Goal: Task Accomplishment & Management: Use online tool/utility

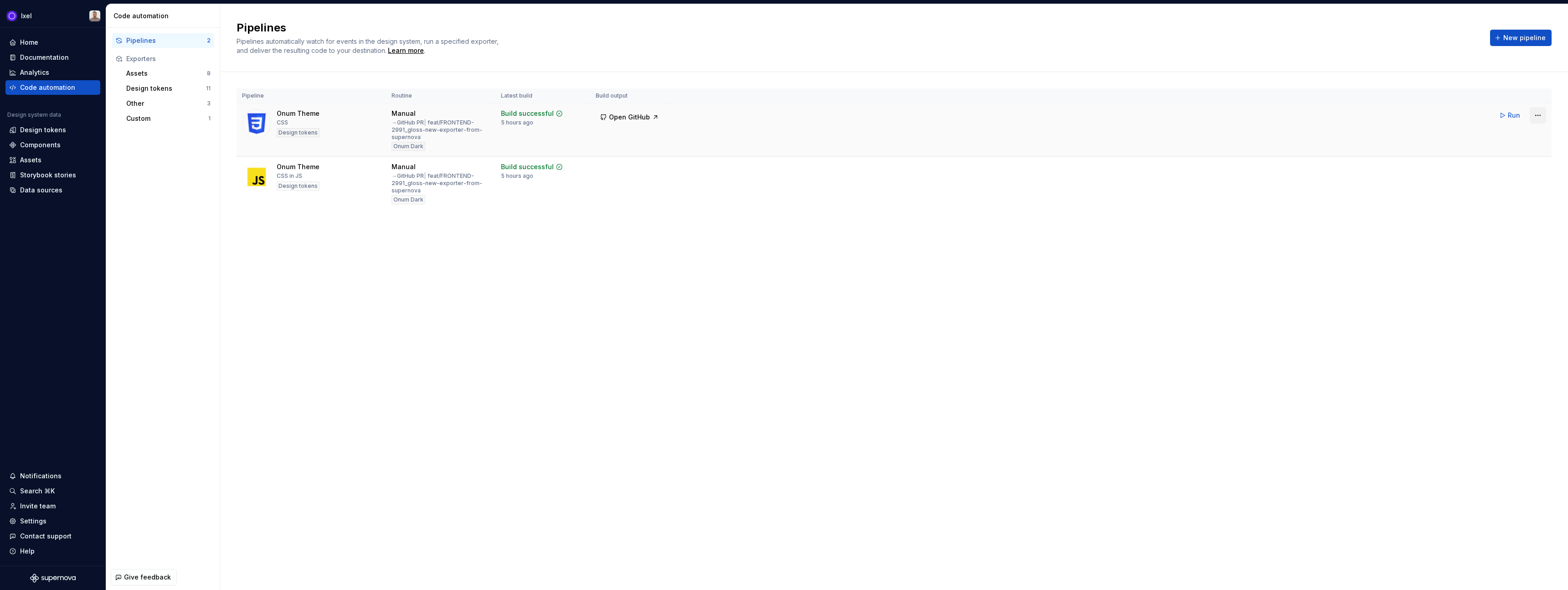
click at [1540, 116] on html "Ixel Home Documentation Analytics Code automation Design system data Design tok…" at bounding box center [784, 295] width 1568 height 590
click at [1493, 131] on div "Edit pipeline" at bounding box center [1526, 135] width 78 height 9
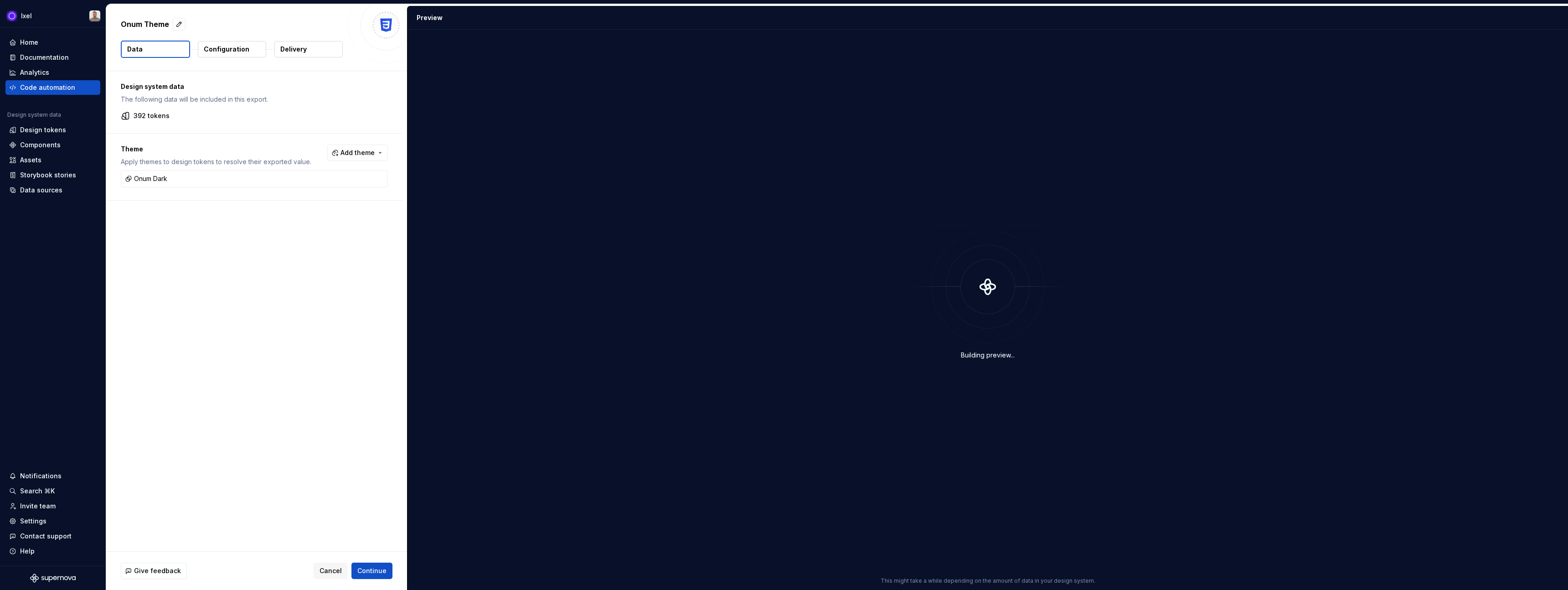
click at [224, 50] on p "Configuration" at bounding box center [226, 49] width 46 height 9
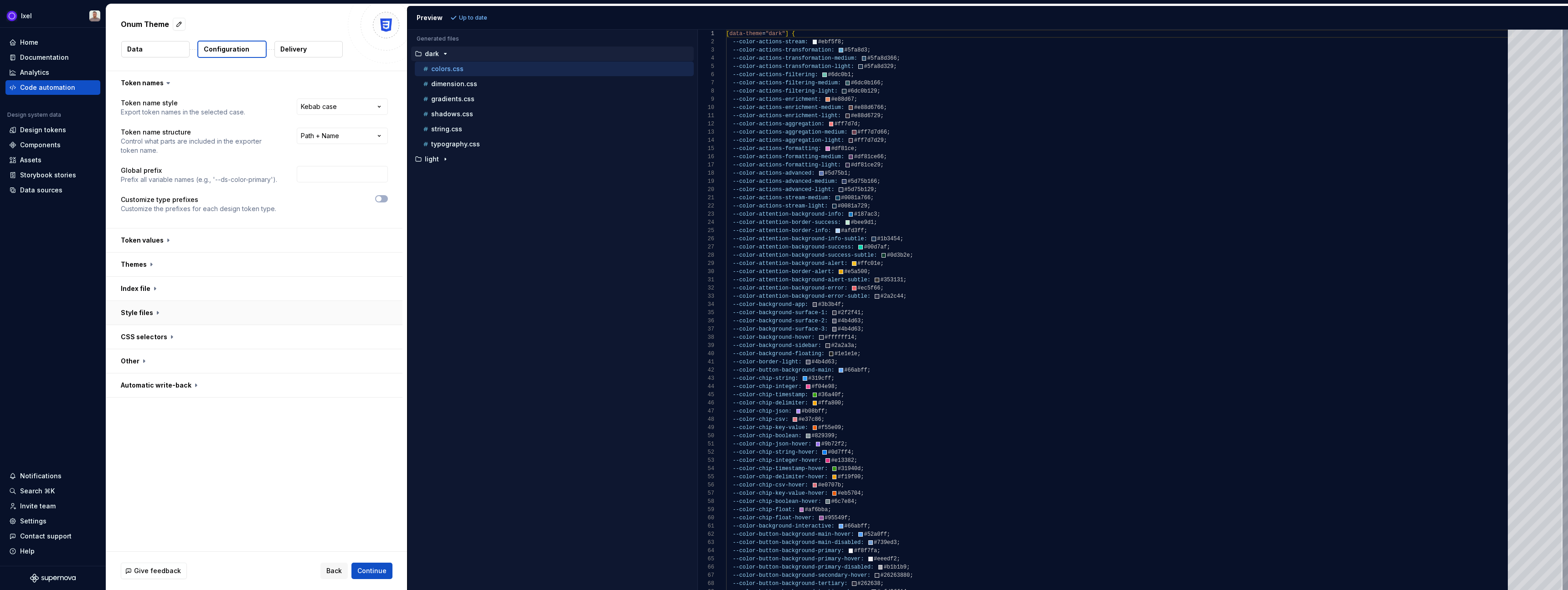
click at [142, 310] on button "button" at bounding box center [254, 312] width 296 height 24
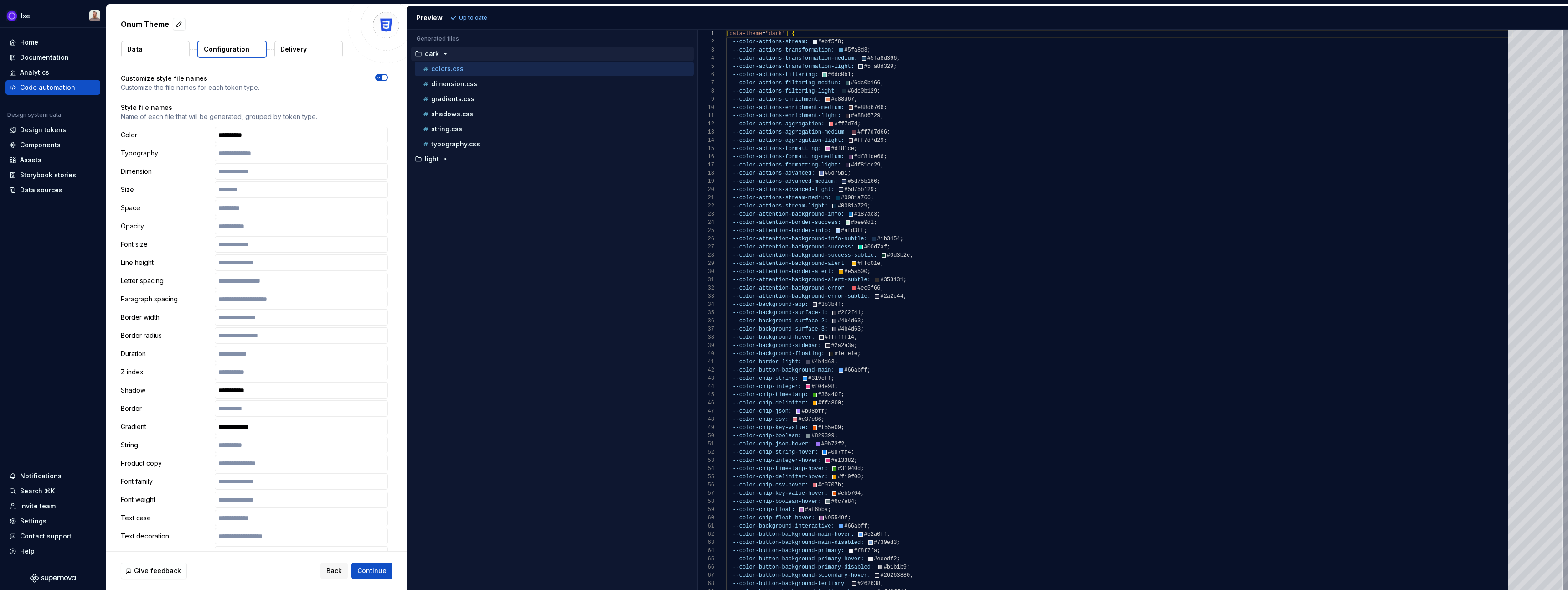
scroll to position [353, 0]
click at [239, 444] on input "text" at bounding box center [301, 443] width 173 height 16
type input "**********"
click at [481, 19] on span "Refresh preview" at bounding box center [482, 18] width 46 height 7
click at [380, 567] on span "Continue" at bounding box center [372, 571] width 29 height 9
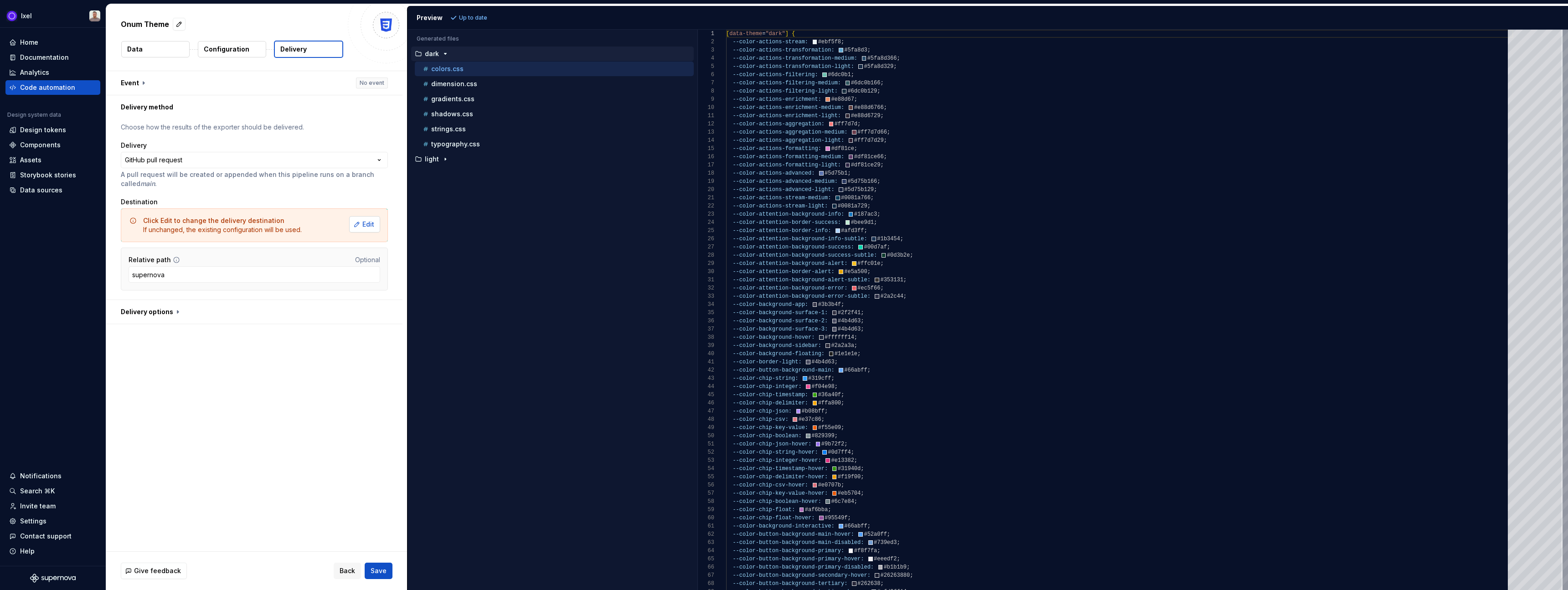
click at [368, 224] on span "Edit" at bounding box center [368, 224] width 12 height 9
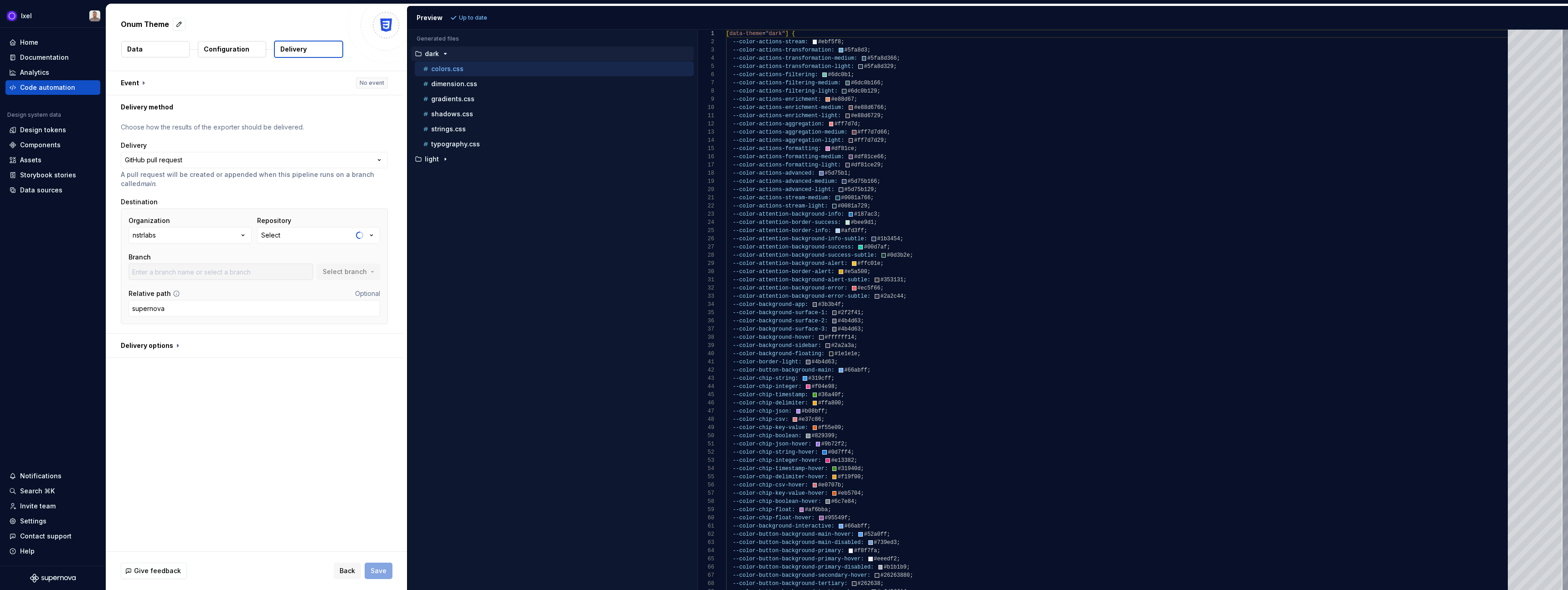
click at [329, 238] on button "Select" at bounding box center [318, 235] width 123 height 16
type input "fix-go-yml-vulnerability-dependency"
click at [287, 286] on div "gloss" at bounding box center [285, 287] width 17 height 9
click at [341, 273] on span "Select branch" at bounding box center [345, 272] width 44 height 9
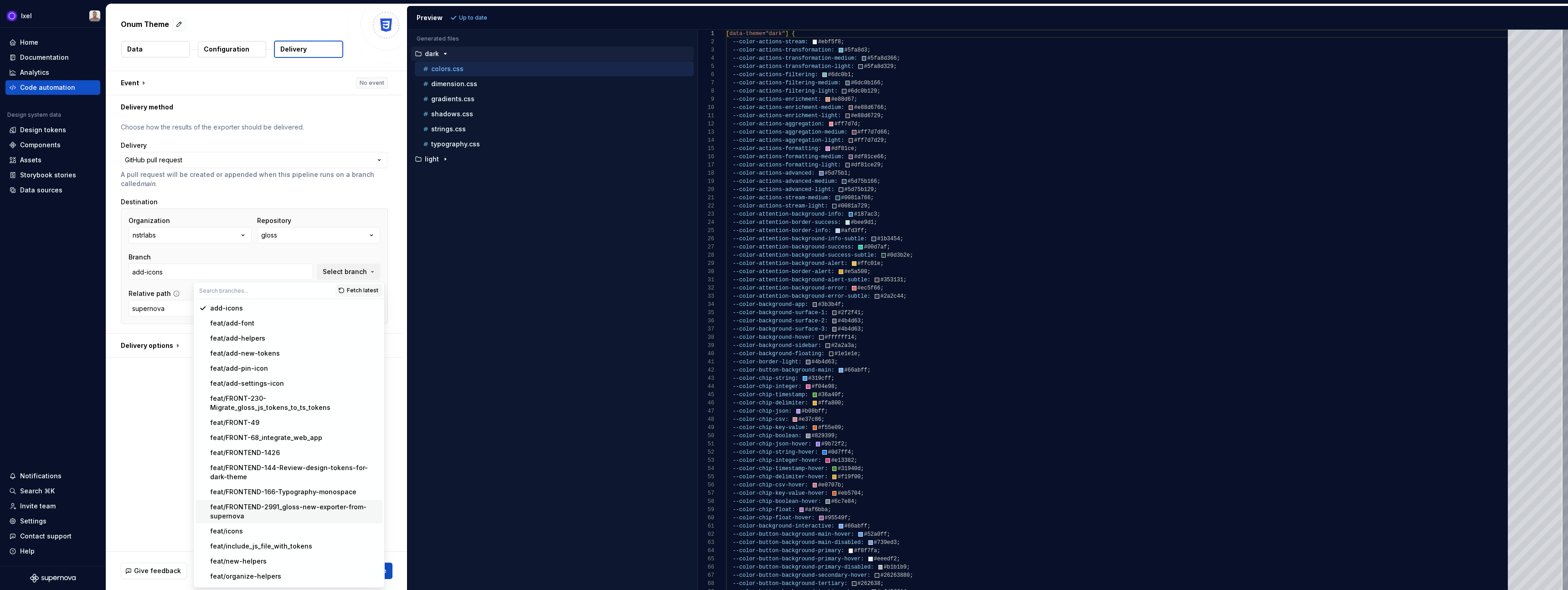
click at [268, 502] on div "feat/FRONTEND-2991_gloss-new-exporter-from-supernova" at bounding box center [294, 511] width 169 height 18
type input "feat/FRONTEND-2991_gloss-new-exporter-from-supernova"
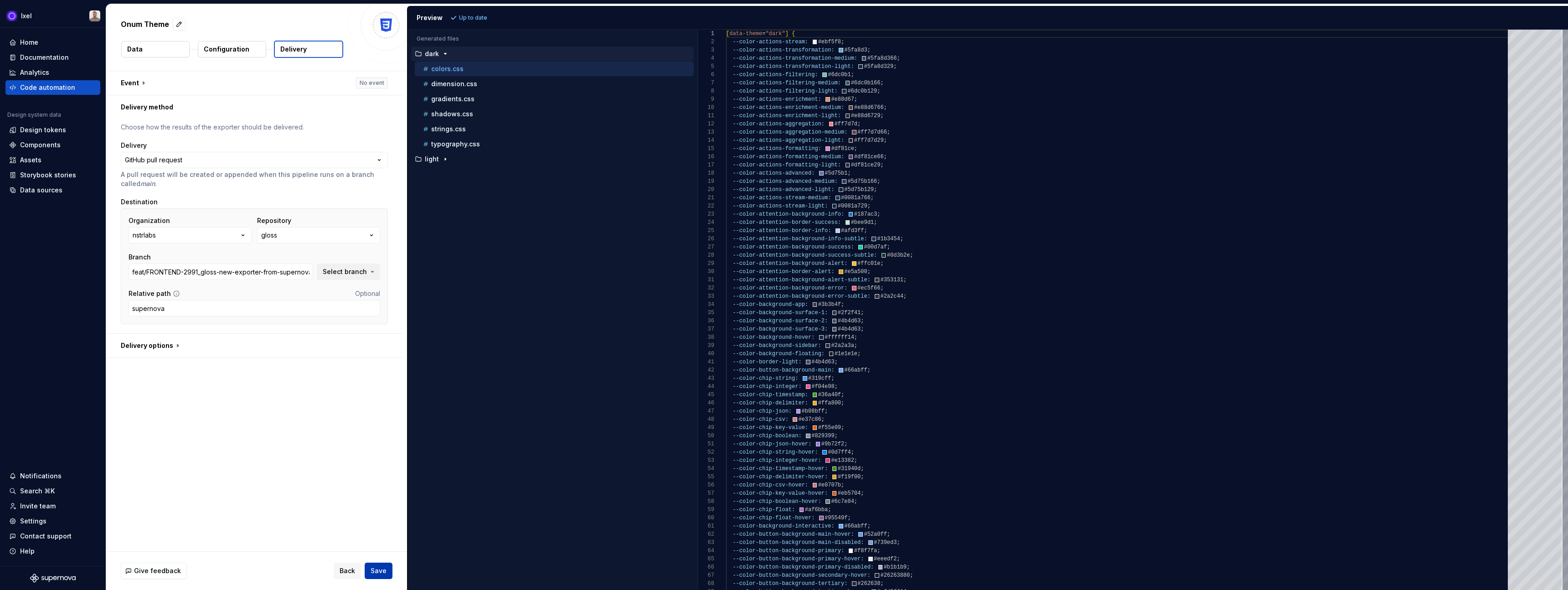
click at [382, 570] on span "Save" at bounding box center [379, 571] width 16 height 9
